Goal: Task Accomplishment & Management: Use online tool/utility

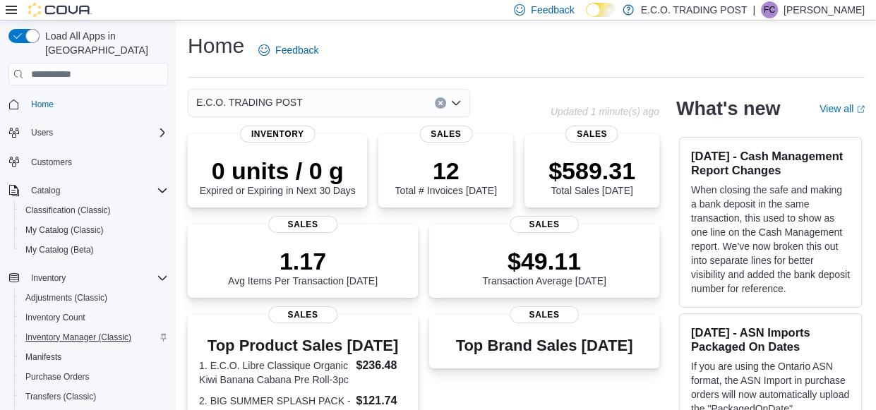
scroll to position [153, 0]
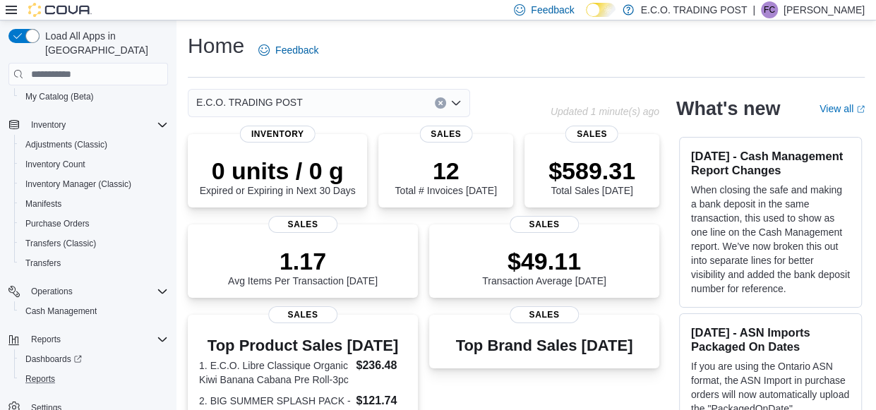
click at [42, 369] on button "Reports" at bounding box center [93, 379] width 159 height 20
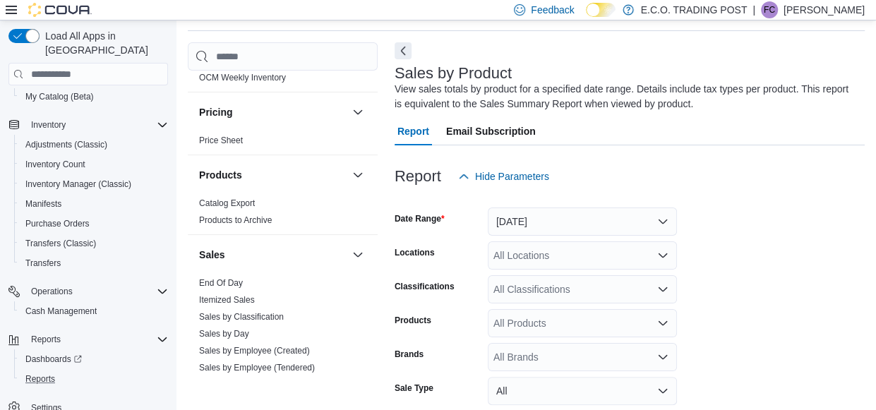
scroll to position [601, 0]
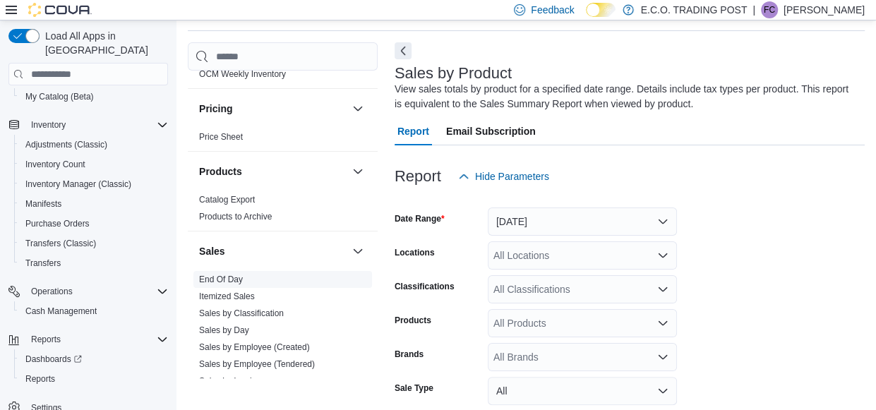
click at [227, 275] on link "End Of Day" at bounding box center [221, 280] width 44 height 10
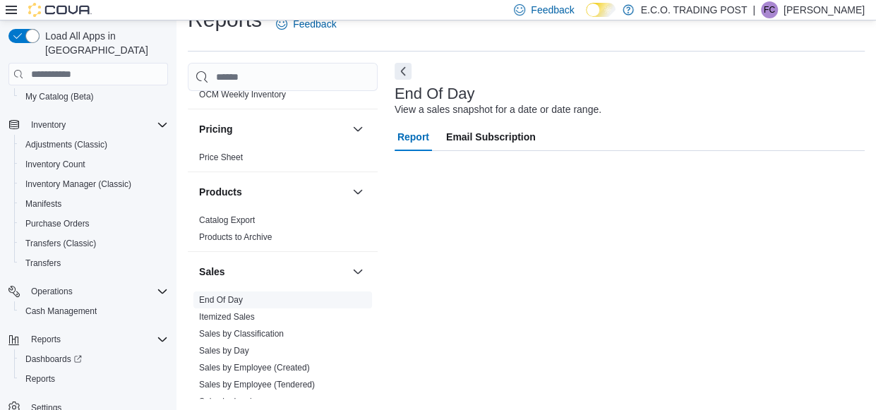
scroll to position [26, 0]
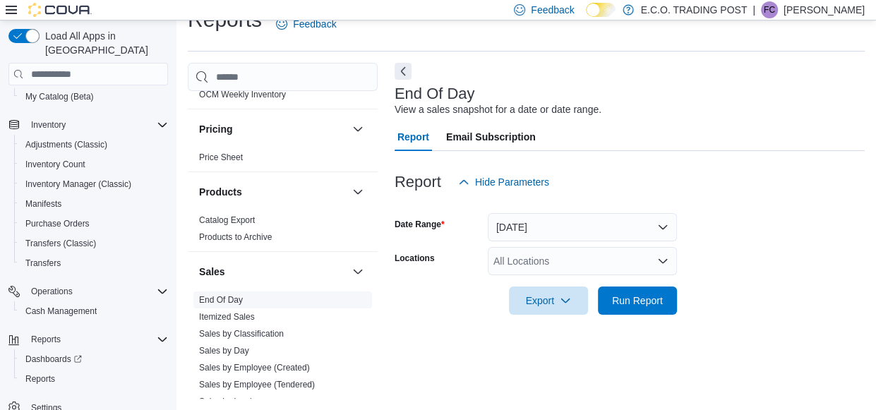
click at [227, 298] on link "End Of Day" at bounding box center [221, 300] width 44 height 10
click at [639, 301] on span "Run Report" at bounding box center [637, 300] width 51 height 14
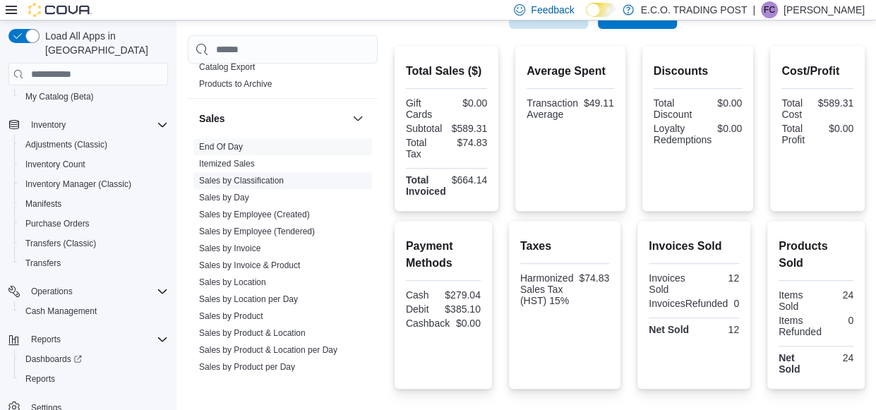
scroll to position [725, 0]
click at [246, 312] on link "Sales by Product" at bounding box center [231, 317] width 64 height 10
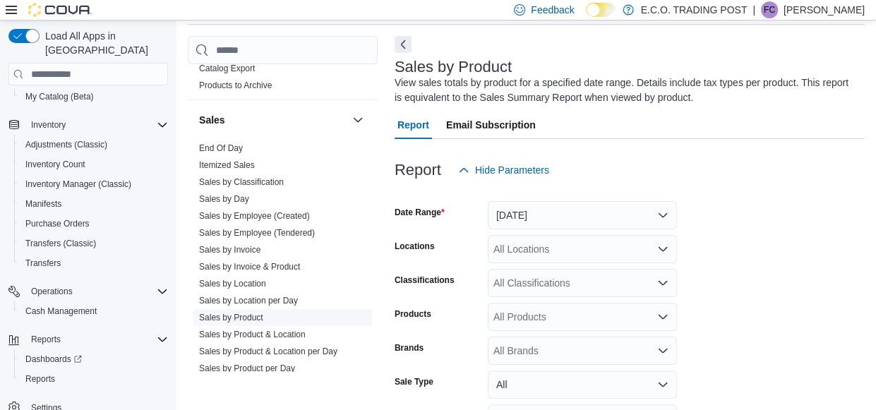
scroll to position [47, 0]
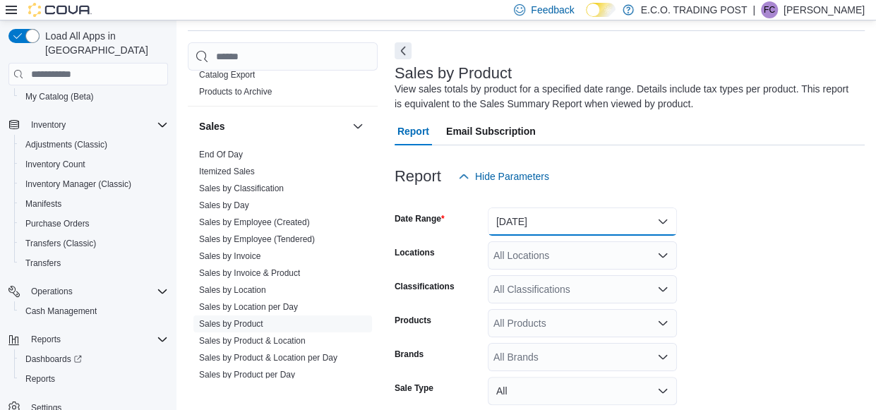
click at [571, 222] on button "[DATE]" at bounding box center [582, 221] width 189 height 28
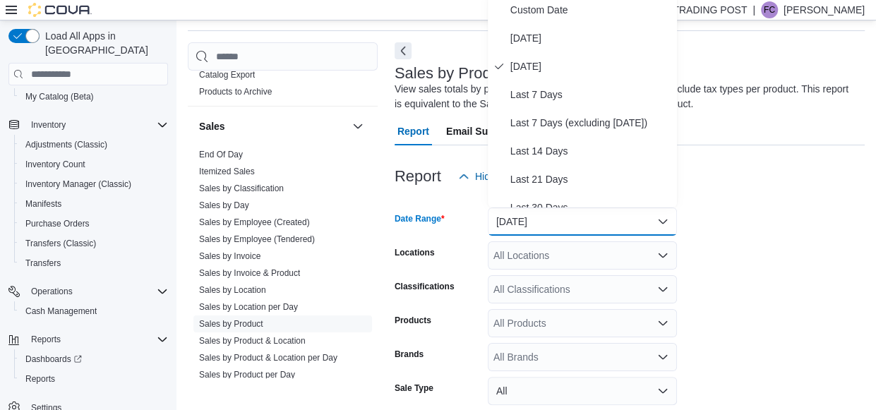
scroll to position [42, 0]
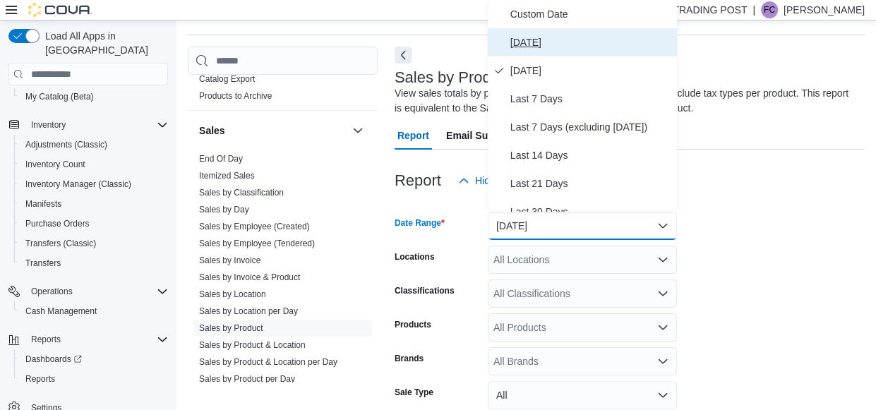
click at [519, 35] on span "[DATE]" at bounding box center [590, 42] width 161 height 17
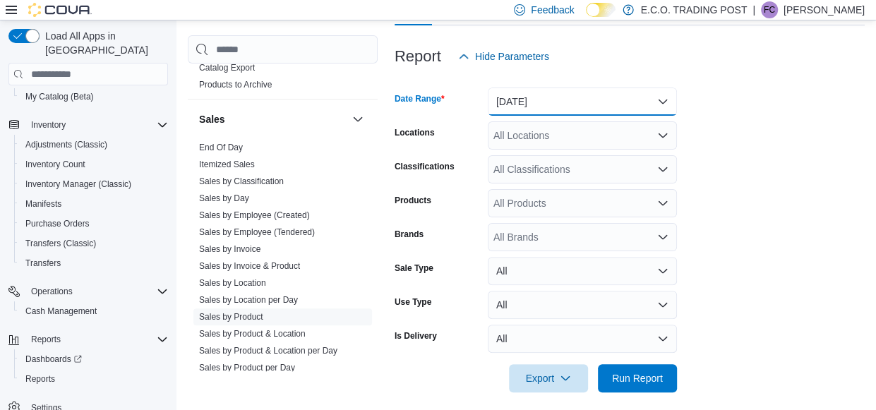
scroll to position [176, 0]
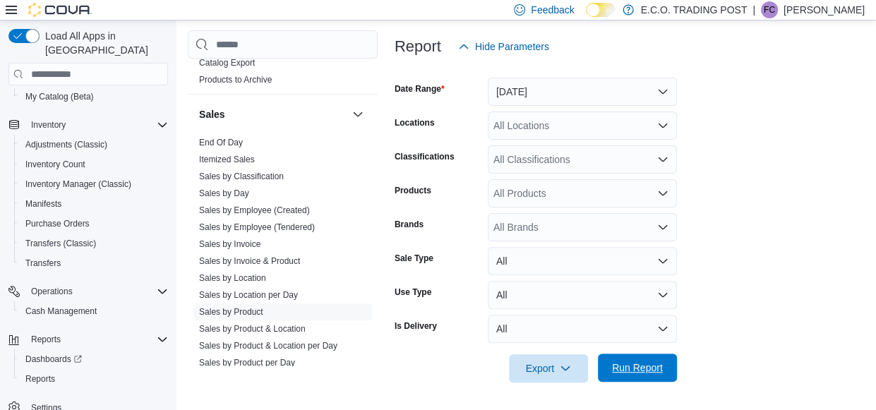
click at [617, 370] on span "Run Report" at bounding box center [637, 368] width 51 height 14
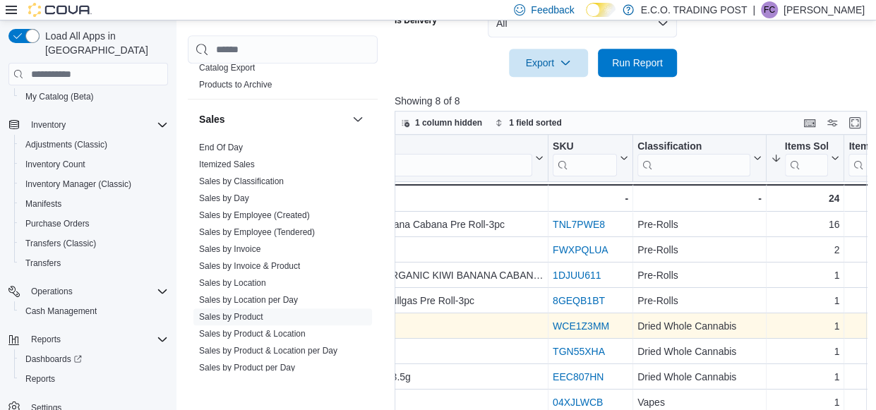
scroll to position [0, 186]
